Goal: Transaction & Acquisition: Book appointment/travel/reservation

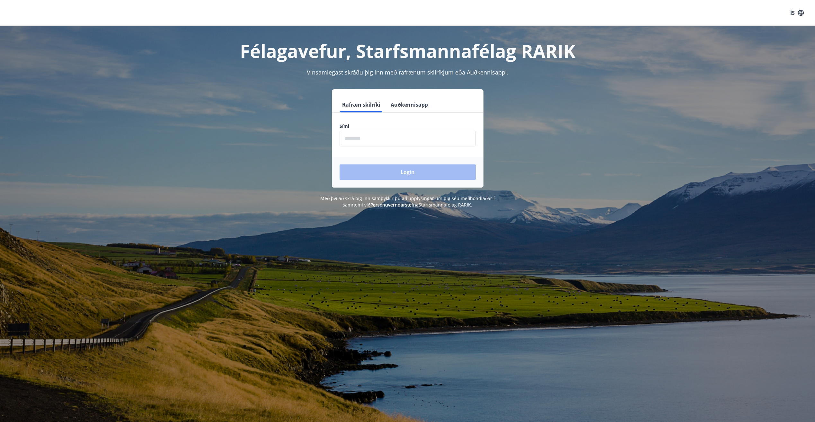
click at [398, 140] on input "phone" at bounding box center [408, 139] width 136 height 16
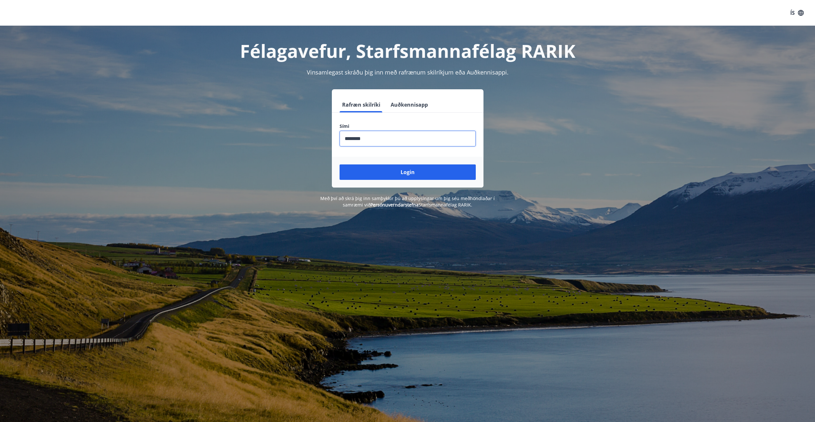
type input "********"
click at [340, 164] on button "Login" at bounding box center [408, 171] width 136 height 15
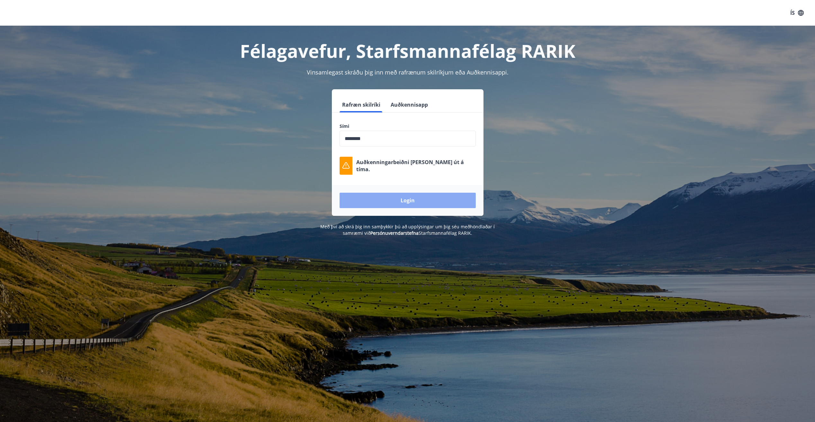
click at [402, 199] on button "Login" at bounding box center [408, 200] width 136 height 15
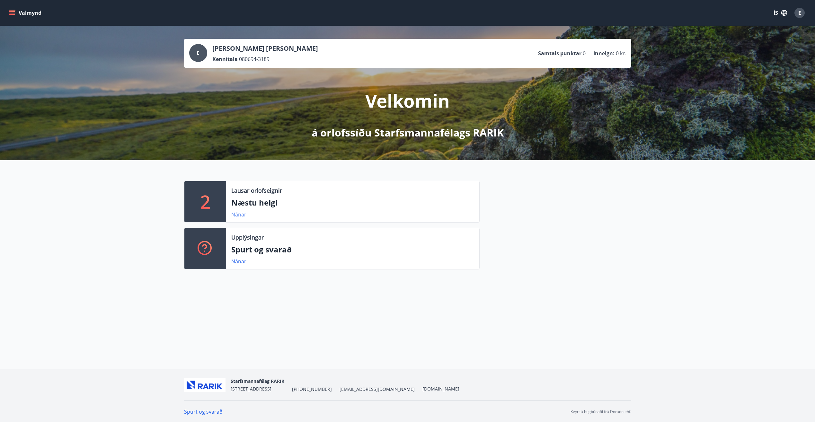
click at [241, 213] on link "Nánar" at bounding box center [238, 214] width 15 height 7
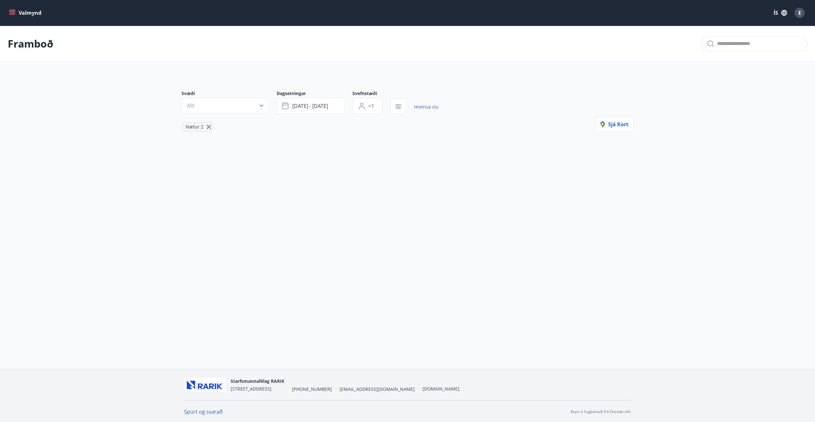
type input "*"
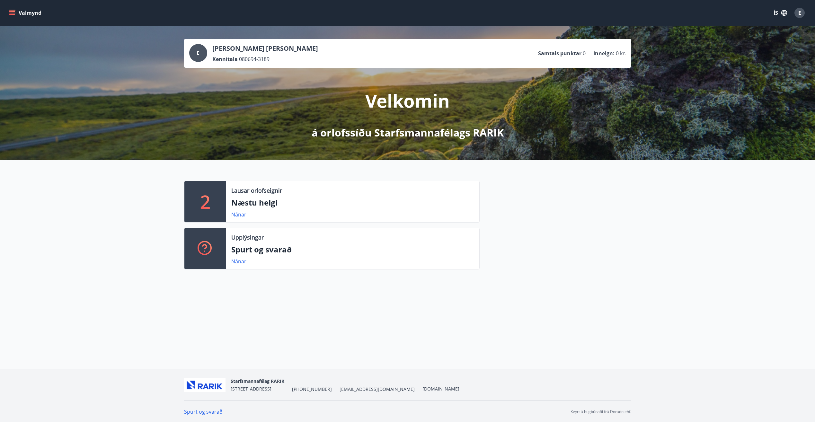
scroll to position [1, 0]
